Goal: Information Seeking & Learning: Learn about a topic

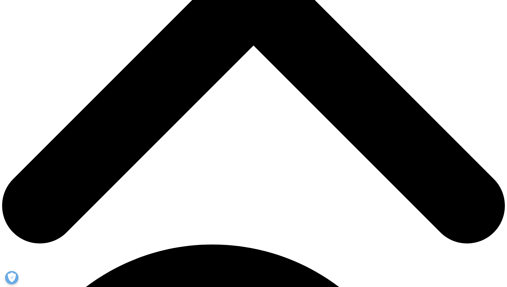
scroll to position [267, 0]
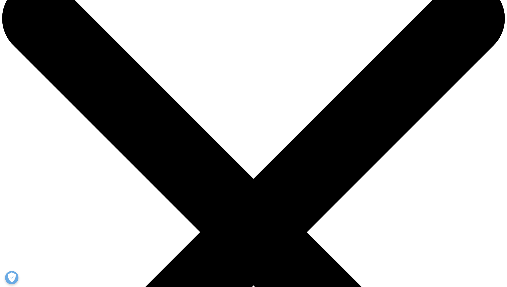
scroll to position [27, 0]
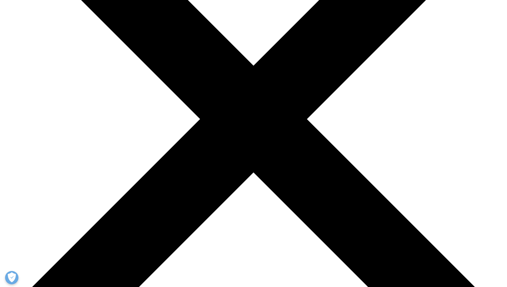
scroll to position [116, 0]
